Goal: Browse casually: Explore the website without a specific task or goal

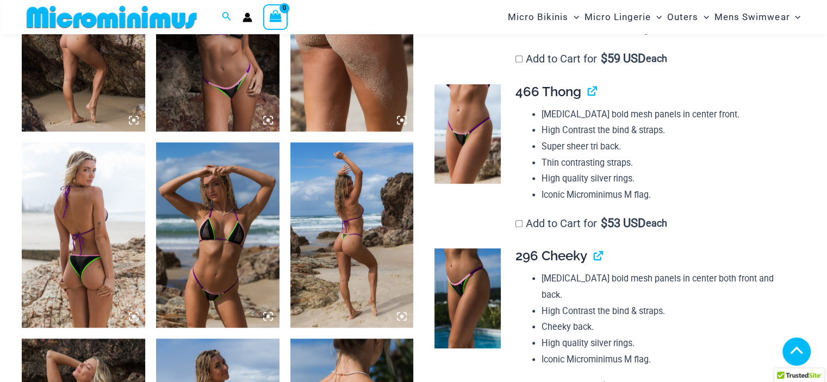
scroll to position [751, 0]
click at [135, 120] on icon at bounding box center [133, 120] width 3 height 3
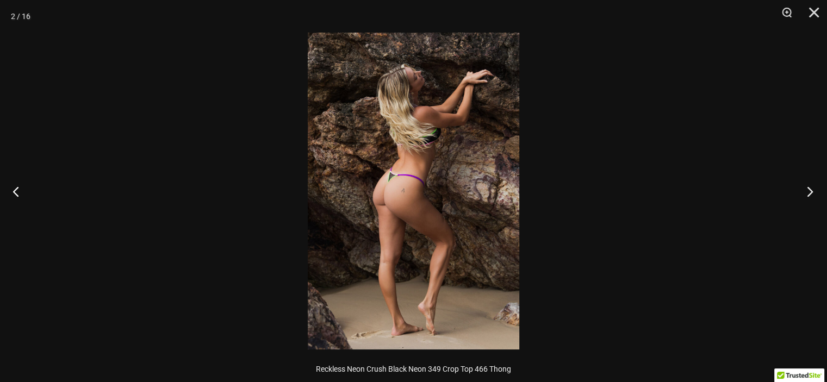
click at [810, 193] on button "Next" at bounding box center [806, 191] width 41 height 54
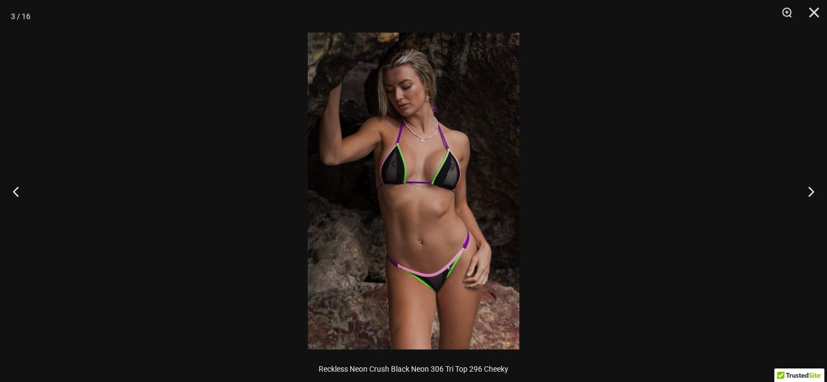
scroll to position [739, 0]
click at [487, 194] on img at bounding box center [413, 191] width 211 height 317
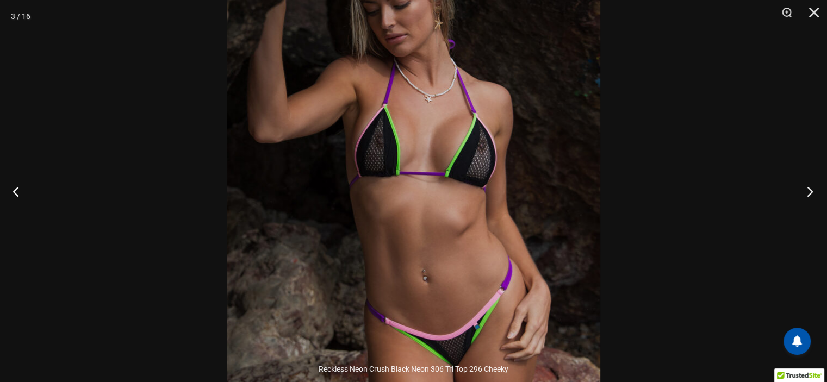
click at [808, 195] on button "Next" at bounding box center [806, 191] width 41 height 54
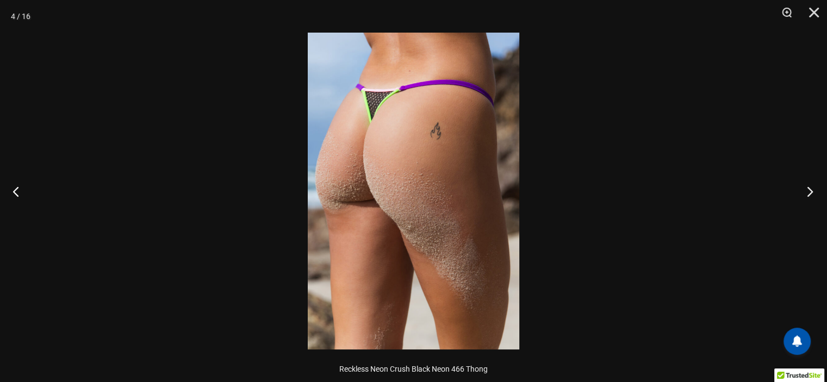
click at [808, 195] on button "Next" at bounding box center [806, 191] width 41 height 54
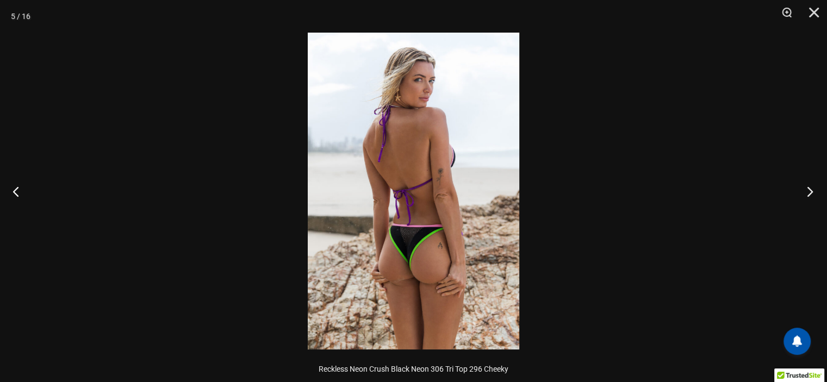
click at [808, 195] on button "Next" at bounding box center [806, 191] width 41 height 54
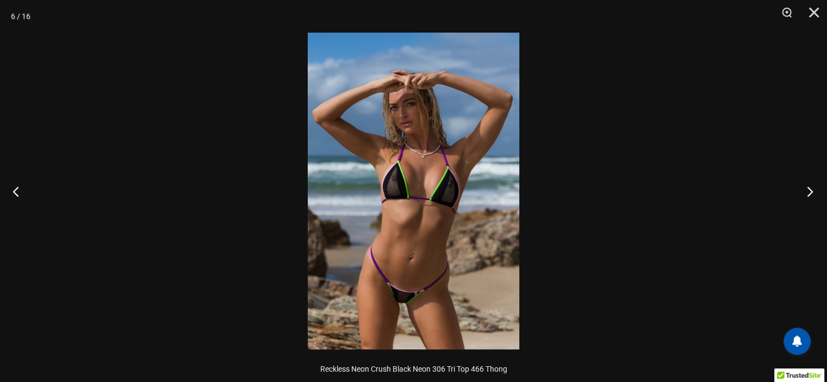
click at [808, 195] on button "Next" at bounding box center [806, 191] width 41 height 54
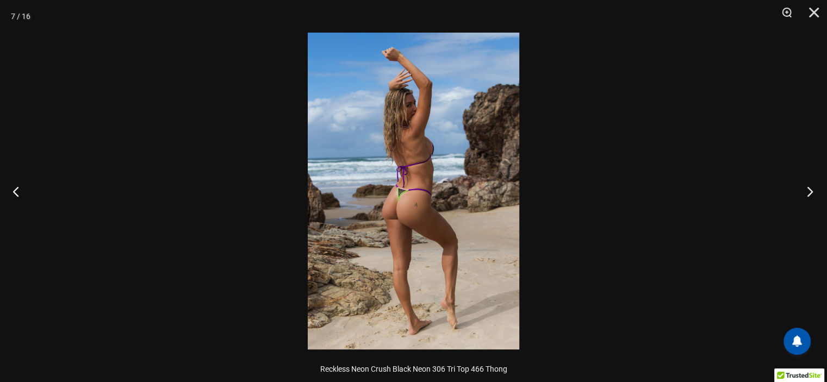
click at [808, 195] on button "Next" at bounding box center [806, 191] width 41 height 54
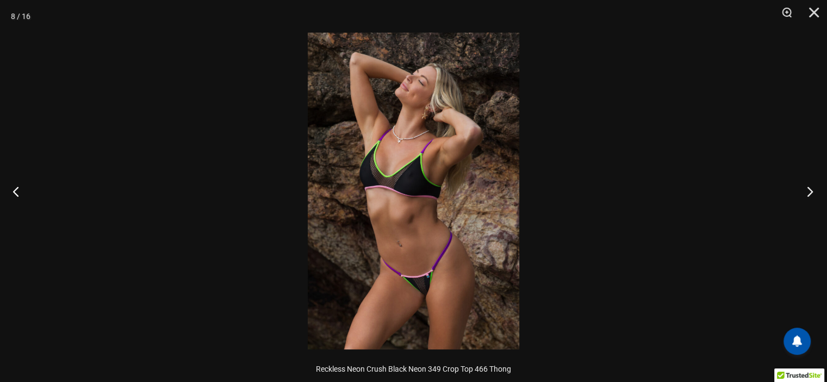
click at [808, 195] on button "Next" at bounding box center [806, 191] width 41 height 54
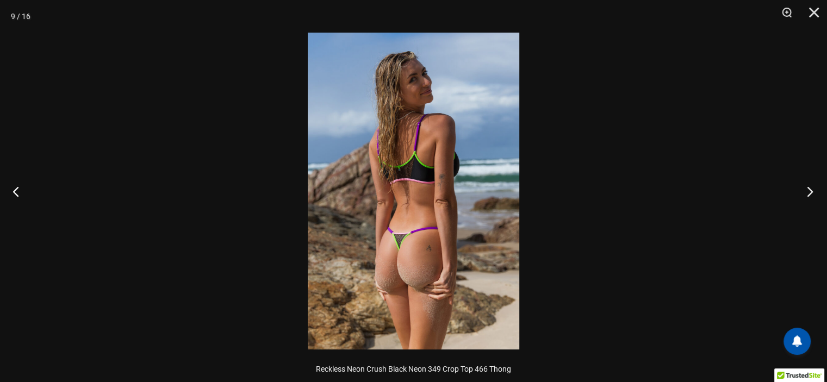
click at [808, 195] on button "Next" at bounding box center [806, 191] width 41 height 54
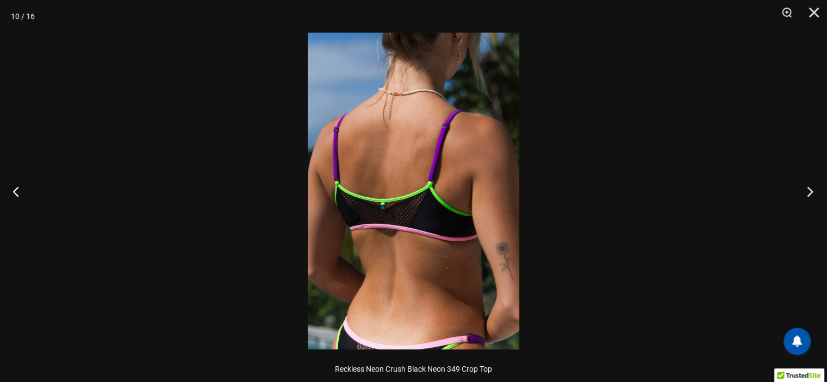
click at [808, 195] on button "Next" at bounding box center [806, 191] width 41 height 54
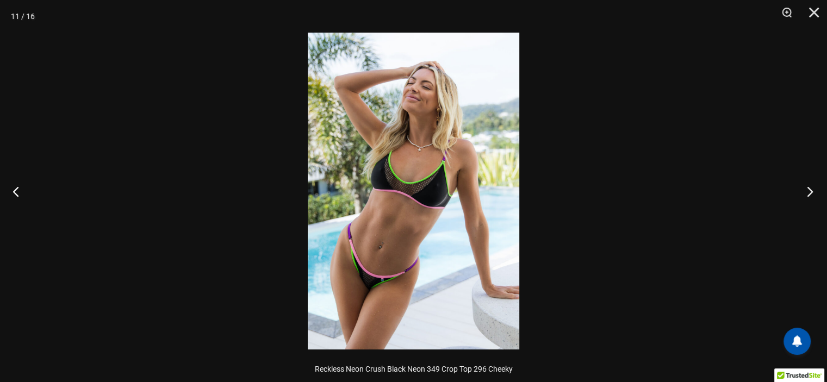
click at [808, 195] on button "Next" at bounding box center [806, 191] width 41 height 54
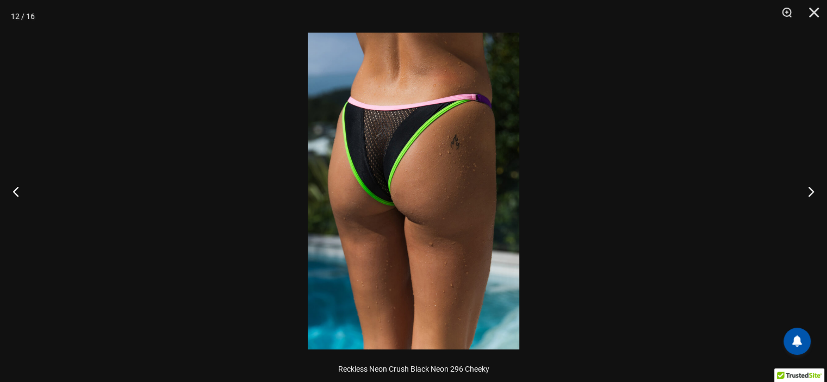
click at [421, 161] on img at bounding box center [413, 191] width 211 height 317
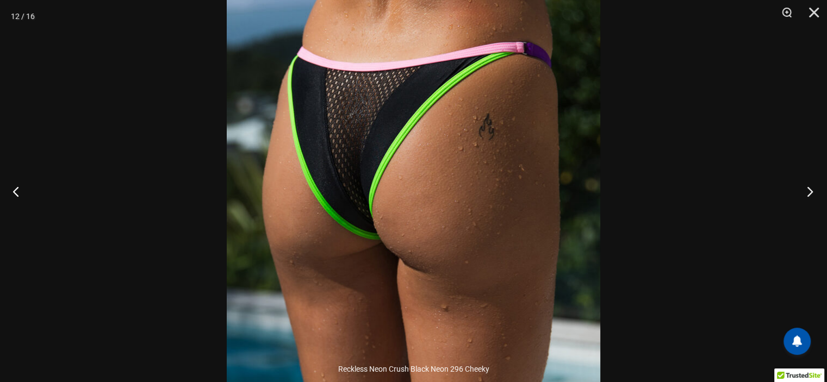
click at [814, 191] on button "Next" at bounding box center [806, 191] width 41 height 54
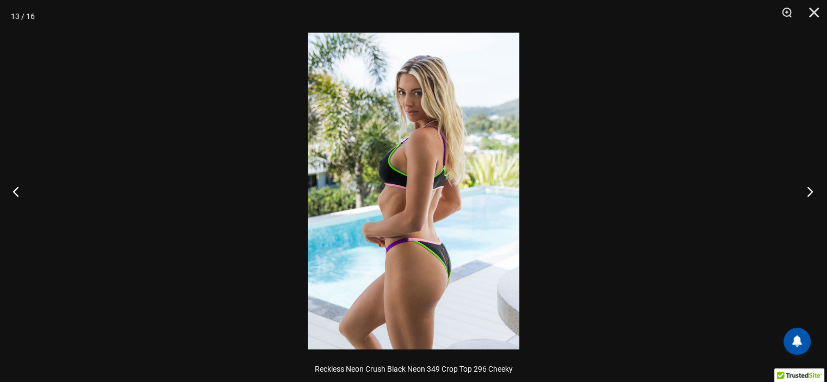
click at [814, 191] on button "Next" at bounding box center [806, 191] width 41 height 54
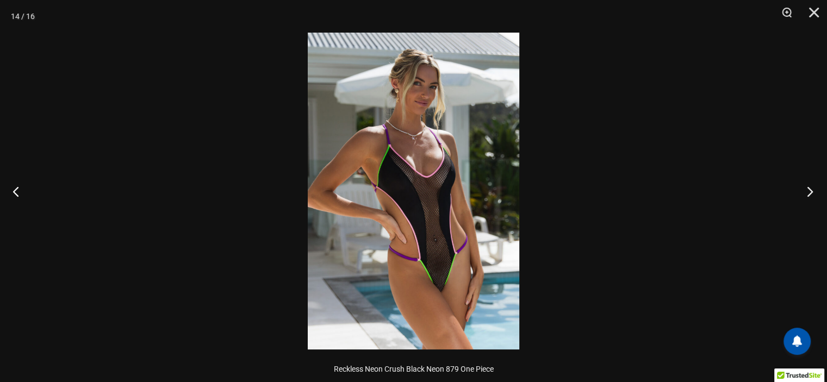
click at [814, 191] on button "Next" at bounding box center [806, 191] width 41 height 54
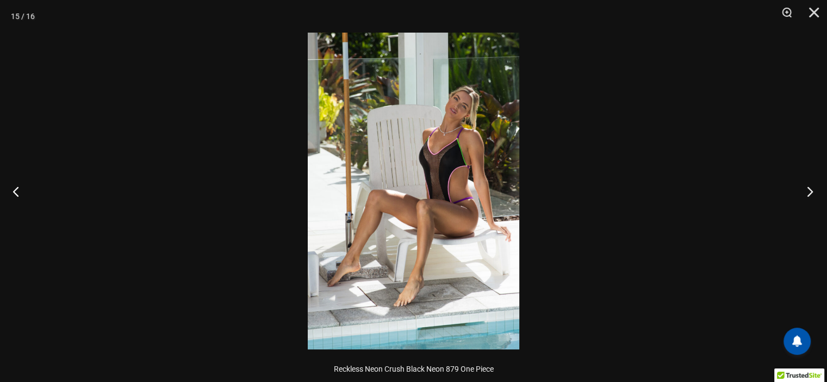
click at [814, 191] on button "Next" at bounding box center [806, 191] width 41 height 54
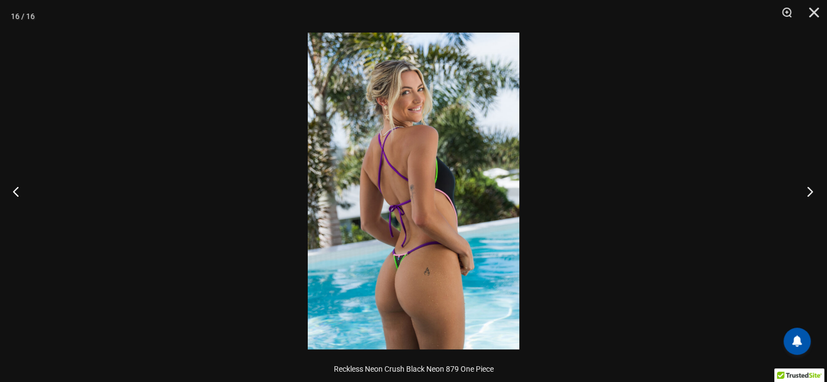
click at [814, 191] on button "Next" at bounding box center [806, 191] width 41 height 54
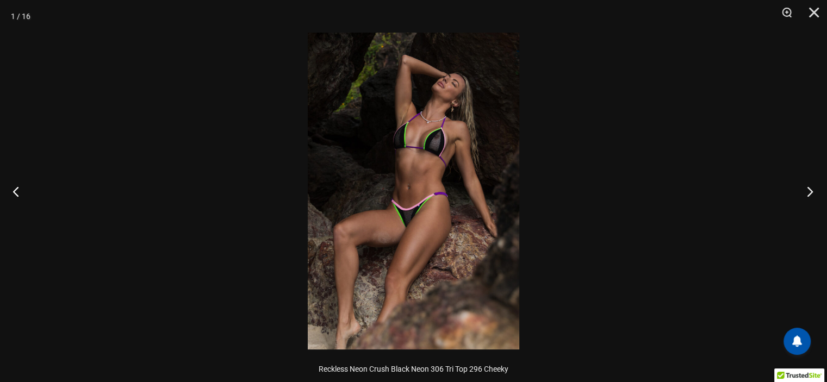
click at [814, 191] on button "Next" at bounding box center [806, 191] width 41 height 54
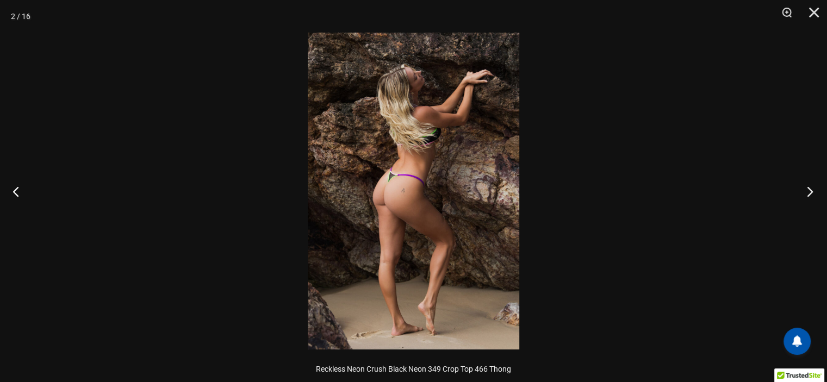
click at [814, 191] on button "Next" at bounding box center [806, 191] width 41 height 54
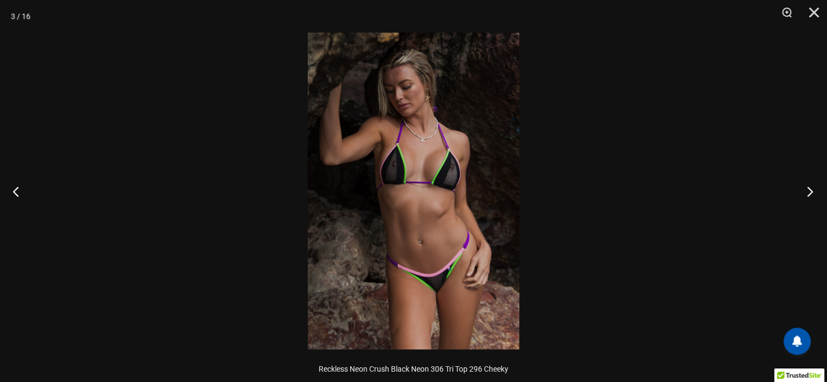
click at [814, 191] on button "Next" at bounding box center [806, 191] width 41 height 54
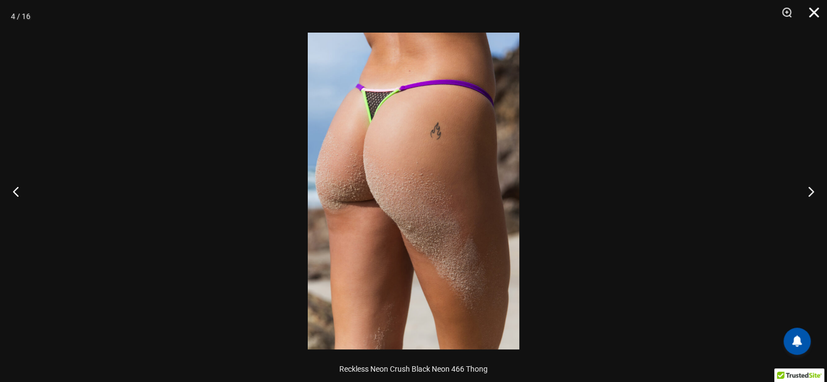
click at [808, 14] on button "Close" at bounding box center [809, 16] width 27 height 33
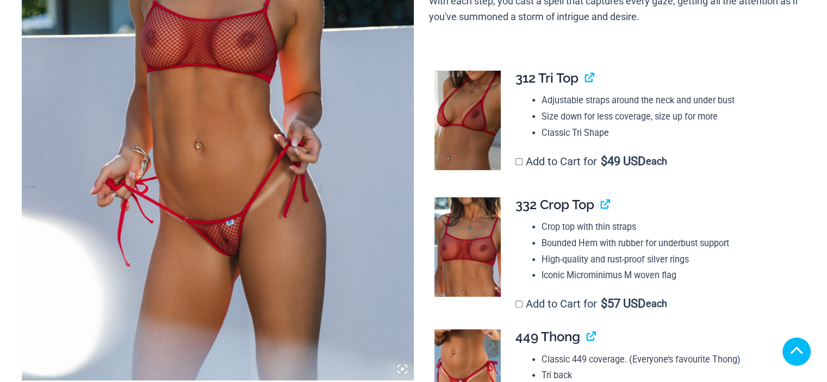
scroll to position [326, 0]
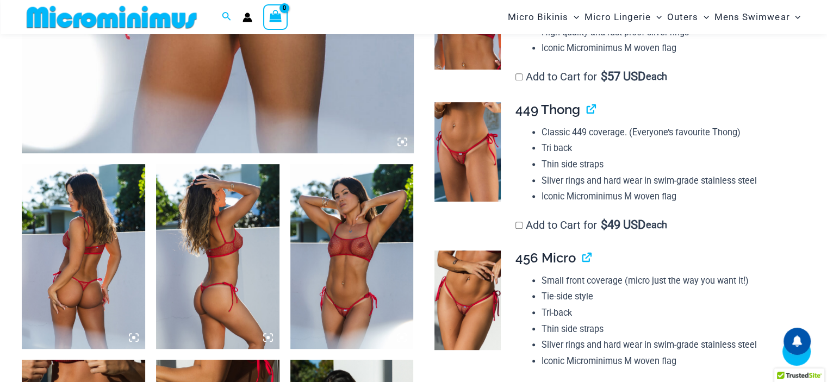
click at [265, 336] on icon at bounding box center [268, 338] width 10 height 10
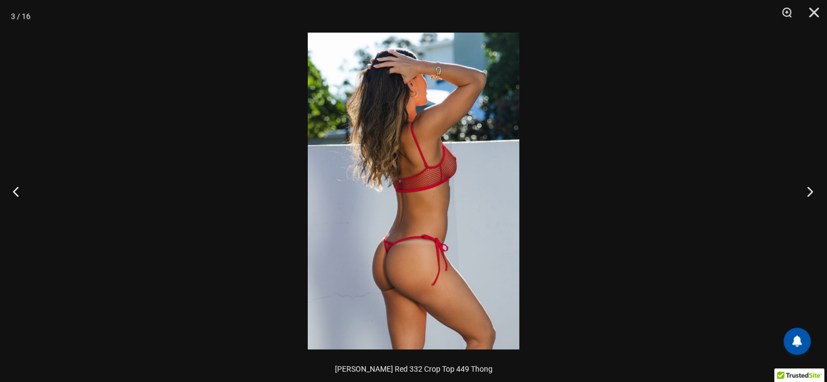
click at [809, 194] on button "Next" at bounding box center [806, 191] width 41 height 54
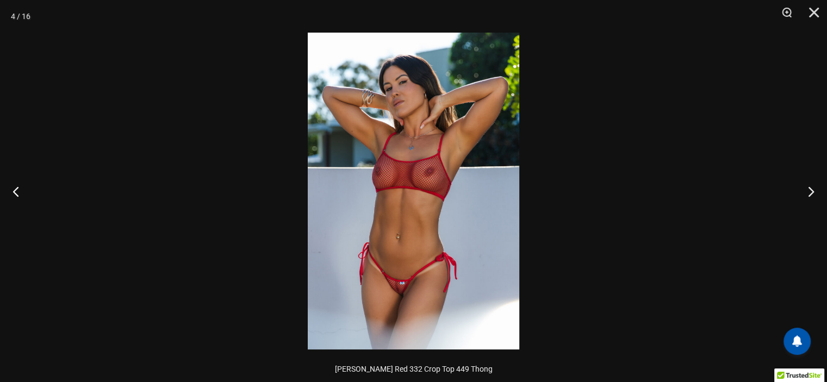
click at [481, 236] on img at bounding box center [413, 191] width 211 height 317
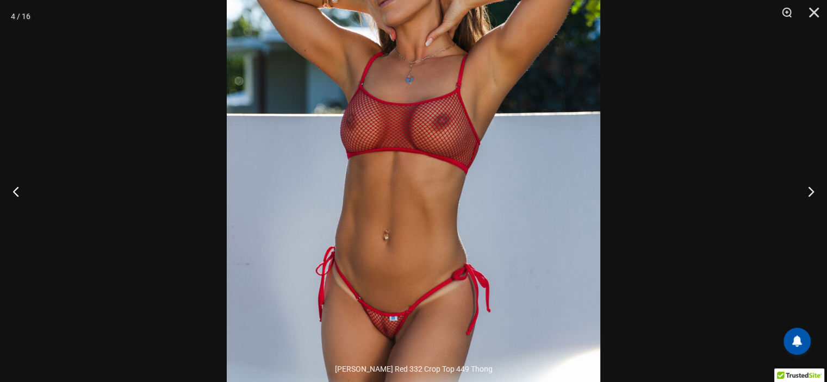
click at [482, 236] on img at bounding box center [413, 156] width 373 height 560
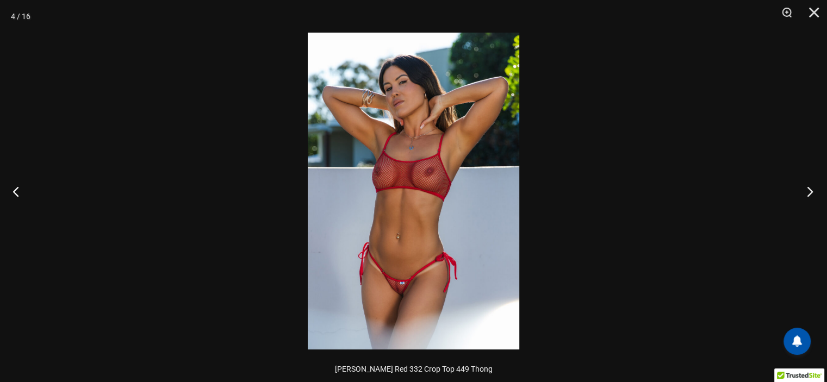
click at [809, 194] on button "Next" at bounding box center [806, 191] width 41 height 54
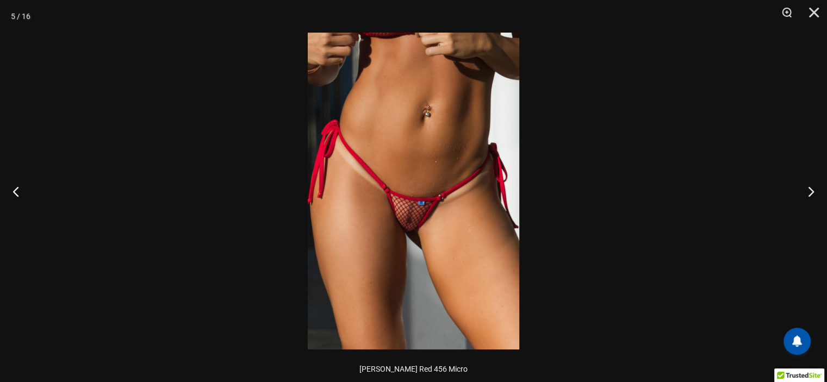
click at [447, 222] on img at bounding box center [413, 191] width 211 height 317
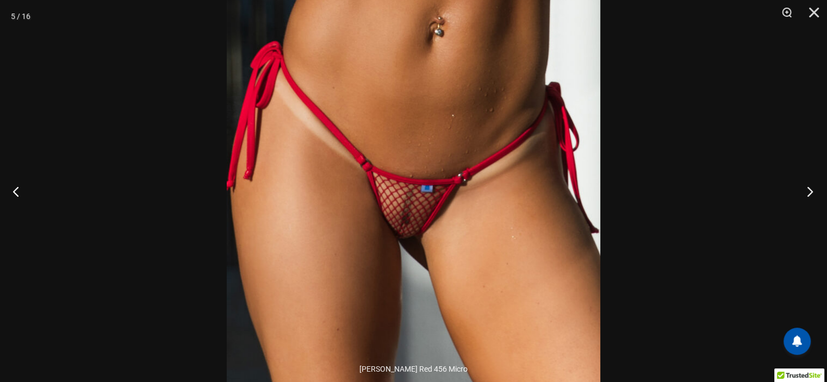
click at [811, 195] on button "Next" at bounding box center [806, 191] width 41 height 54
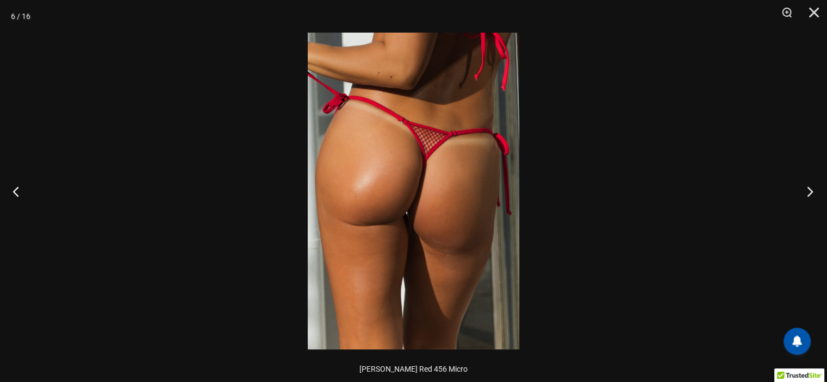
click at [808, 195] on button "Next" at bounding box center [806, 191] width 41 height 54
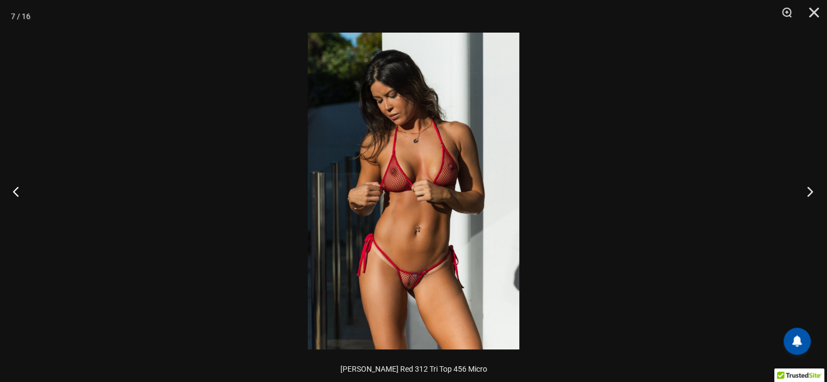
click at [808, 195] on button "Next" at bounding box center [806, 191] width 41 height 54
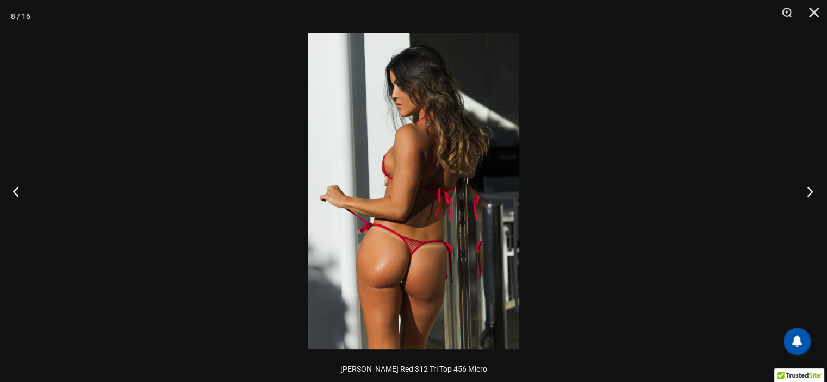
click at [808, 195] on button "Next" at bounding box center [806, 191] width 41 height 54
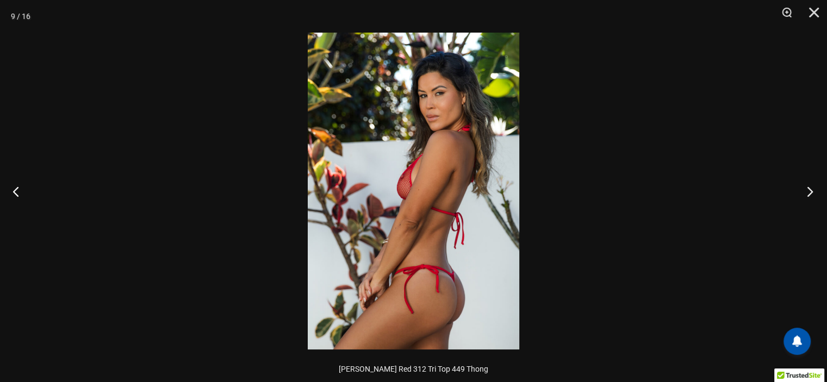
click at [808, 195] on button "Next" at bounding box center [806, 191] width 41 height 54
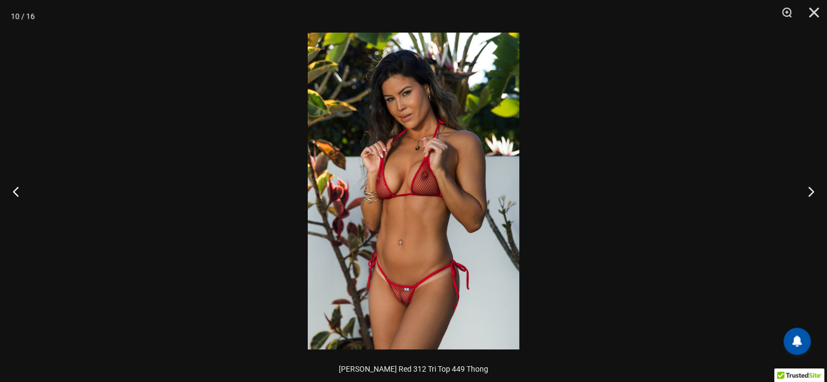
click at [454, 273] on img at bounding box center [413, 191] width 211 height 317
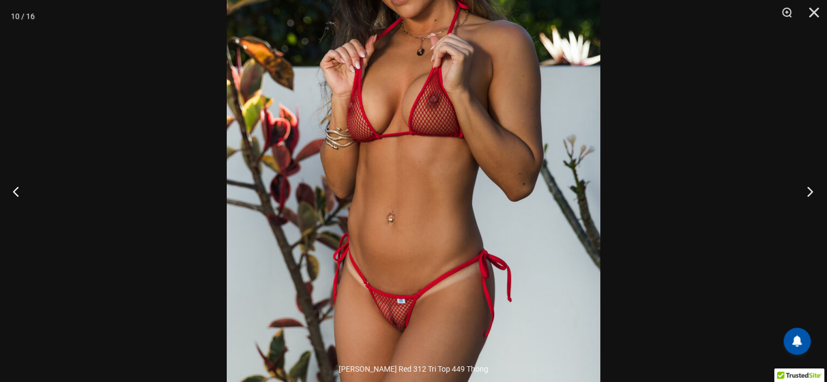
click at [809, 192] on button "Next" at bounding box center [806, 191] width 41 height 54
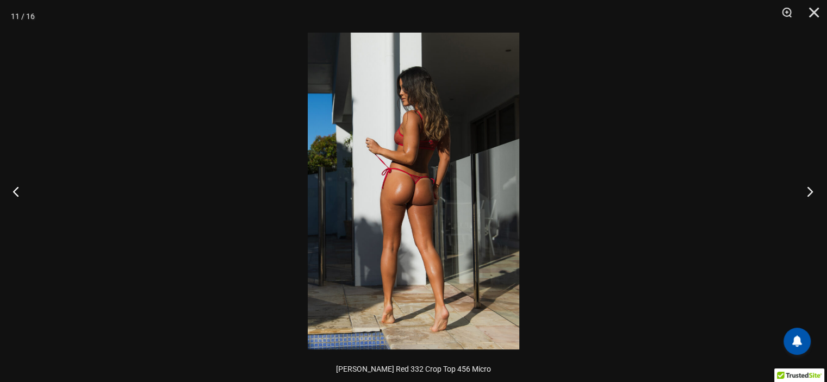
click at [808, 192] on button "Next" at bounding box center [806, 191] width 41 height 54
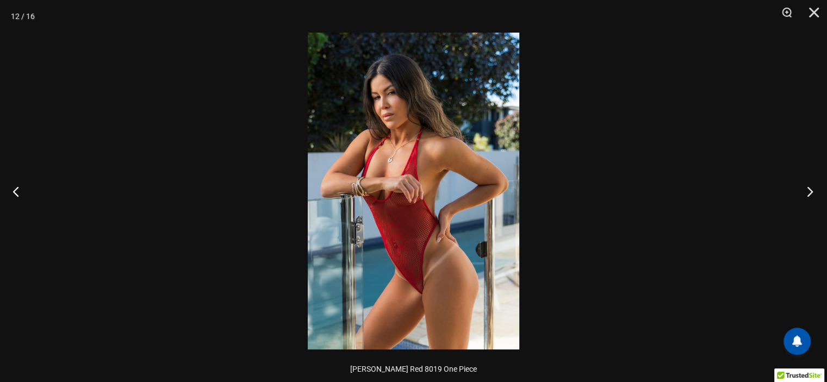
click at [808, 192] on button "Next" at bounding box center [806, 191] width 41 height 54
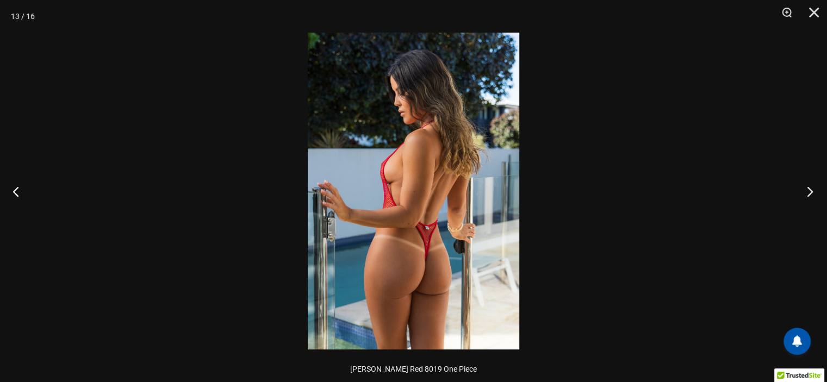
click at [808, 192] on button "Next" at bounding box center [806, 191] width 41 height 54
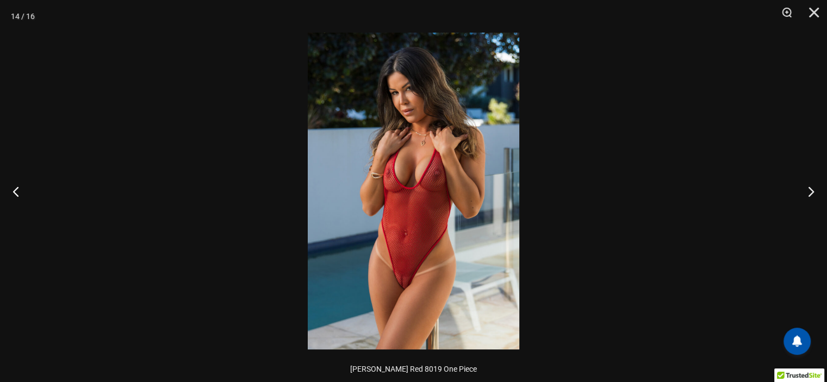
click at [407, 277] on img at bounding box center [413, 191] width 211 height 317
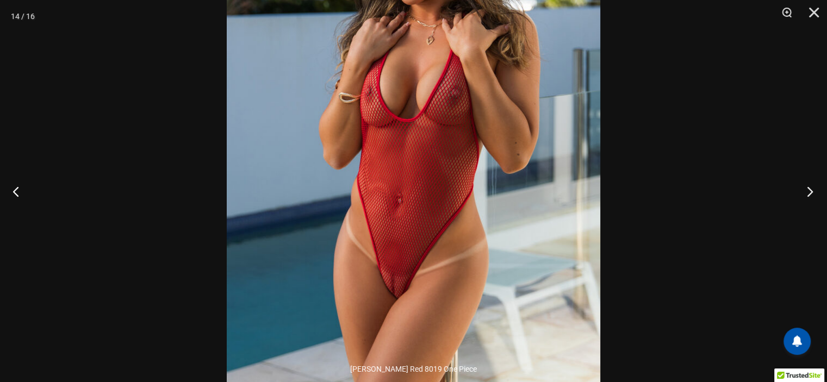
click at [809, 193] on button "Next" at bounding box center [806, 191] width 41 height 54
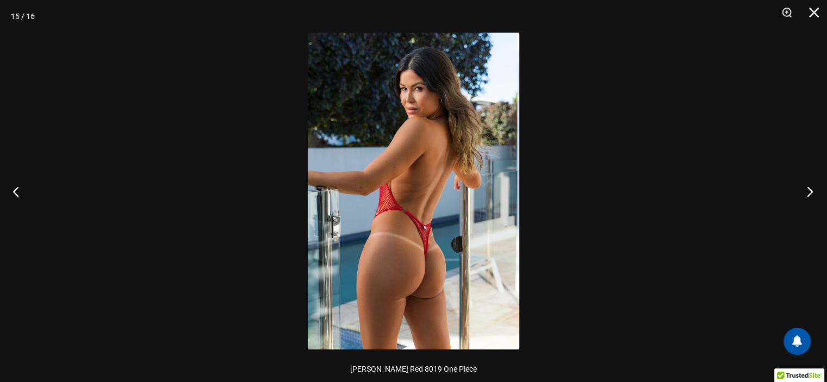
click at [809, 193] on button "Next" at bounding box center [806, 191] width 41 height 54
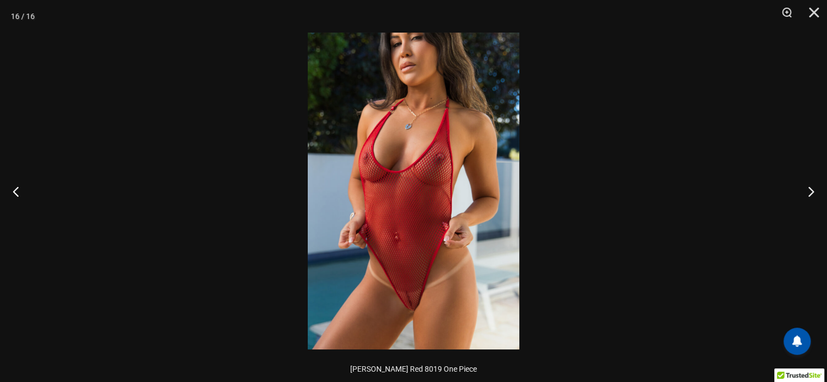
click at [458, 261] on img at bounding box center [413, 191] width 211 height 317
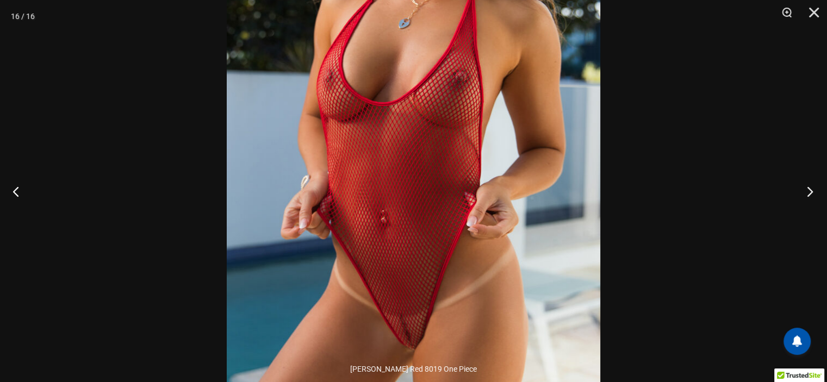
click at [808, 194] on button "Next" at bounding box center [806, 191] width 41 height 54
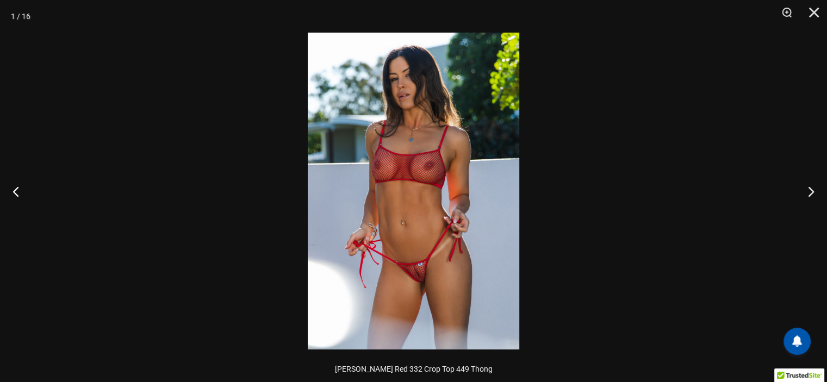
click at [435, 263] on img at bounding box center [413, 191] width 211 height 317
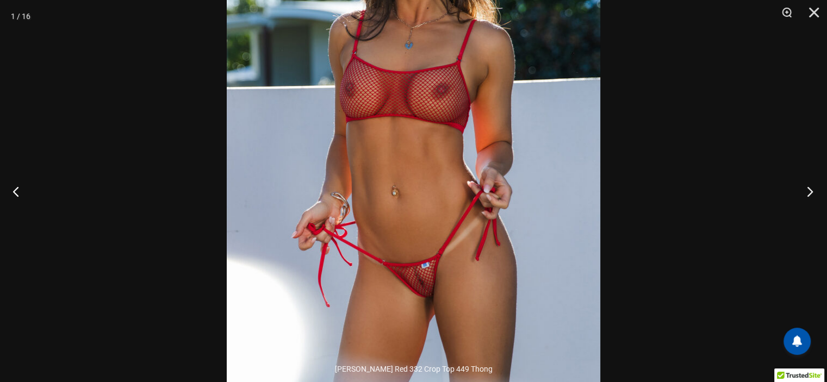
click at [810, 192] on button "Next" at bounding box center [806, 191] width 41 height 54
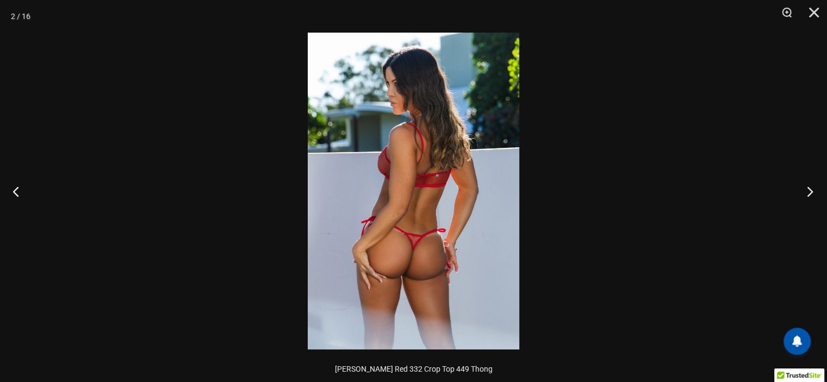
click at [810, 192] on button "Next" at bounding box center [806, 191] width 41 height 54
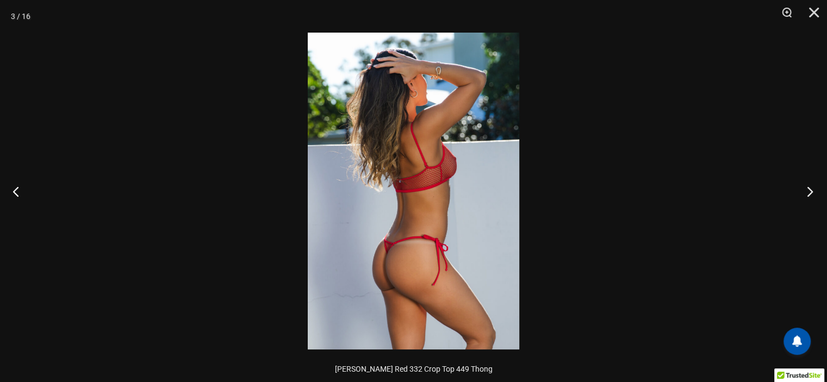
click at [810, 192] on button "Next" at bounding box center [806, 191] width 41 height 54
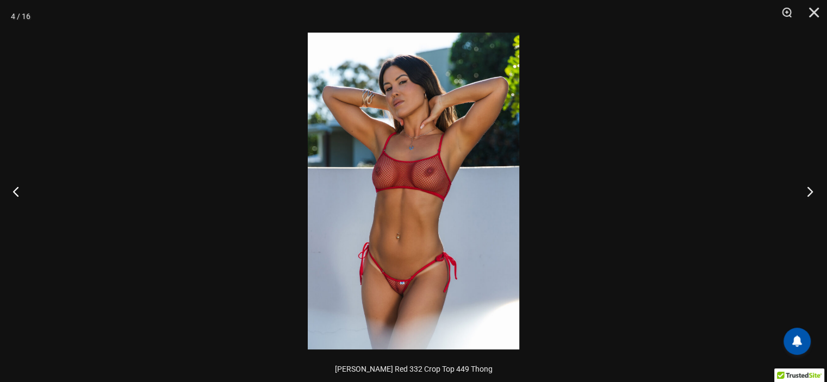
click at [810, 192] on button "Next" at bounding box center [806, 191] width 41 height 54
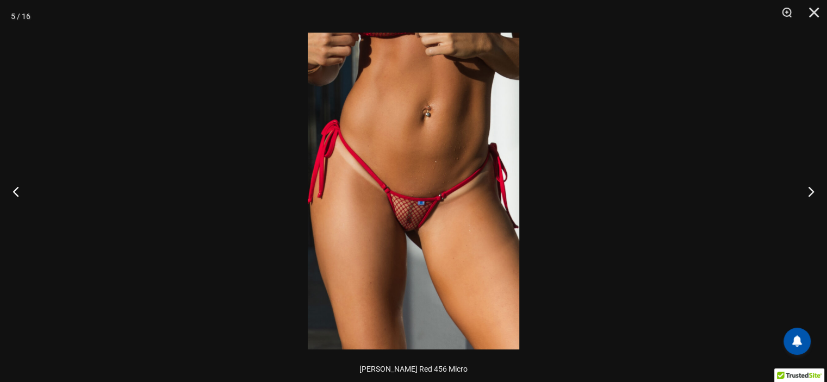
click at [450, 216] on img at bounding box center [413, 191] width 211 height 317
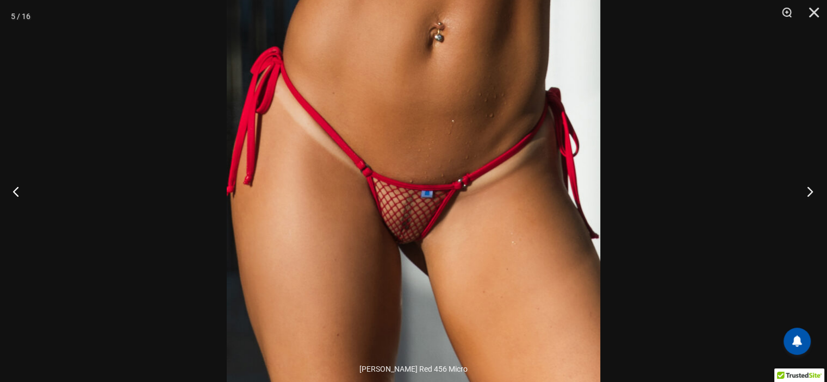
click at [808, 194] on button "Next" at bounding box center [806, 191] width 41 height 54
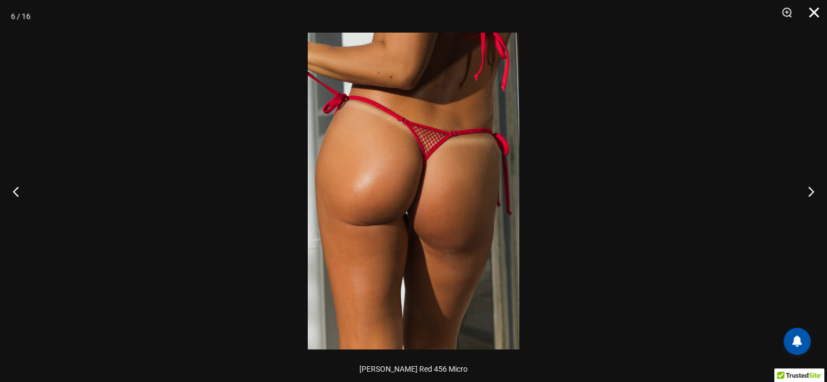
click at [813, 14] on button "Close" at bounding box center [809, 16] width 27 height 33
